Goal: Task Accomplishment & Management: Use online tool/utility

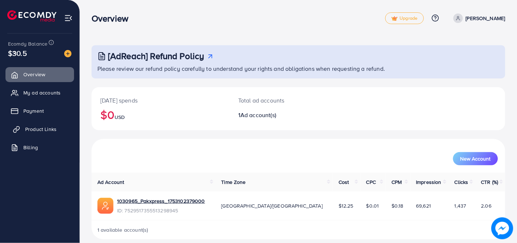
click at [39, 133] on span "Product Links" at bounding box center [40, 129] width 31 height 7
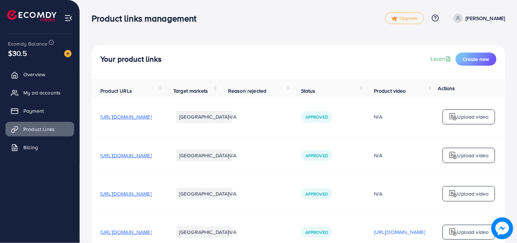
click at [77, 127] on li "Product Links" at bounding box center [40, 129] width 80 height 15
click at [472, 56] on span "Create new" at bounding box center [476, 58] width 26 height 7
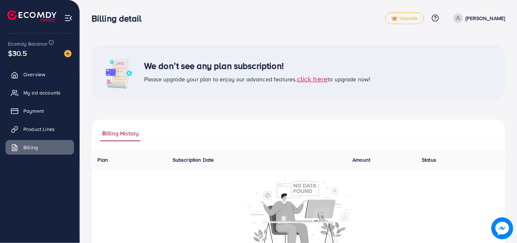
click at [472, 56] on div "We don’t see any plan subscription! Please upgrade your plan to enjoy our advan…" at bounding box center [299, 72] width 414 height 54
click at [47, 125] on link "Product Links" at bounding box center [39, 129] width 69 height 15
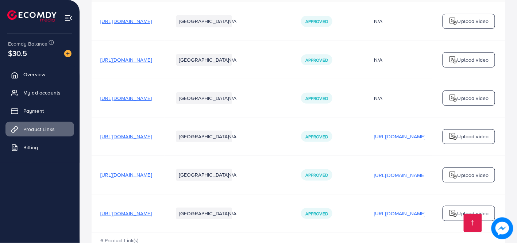
scroll to position [81, 0]
